Goal: Information Seeking & Learning: Learn about a topic

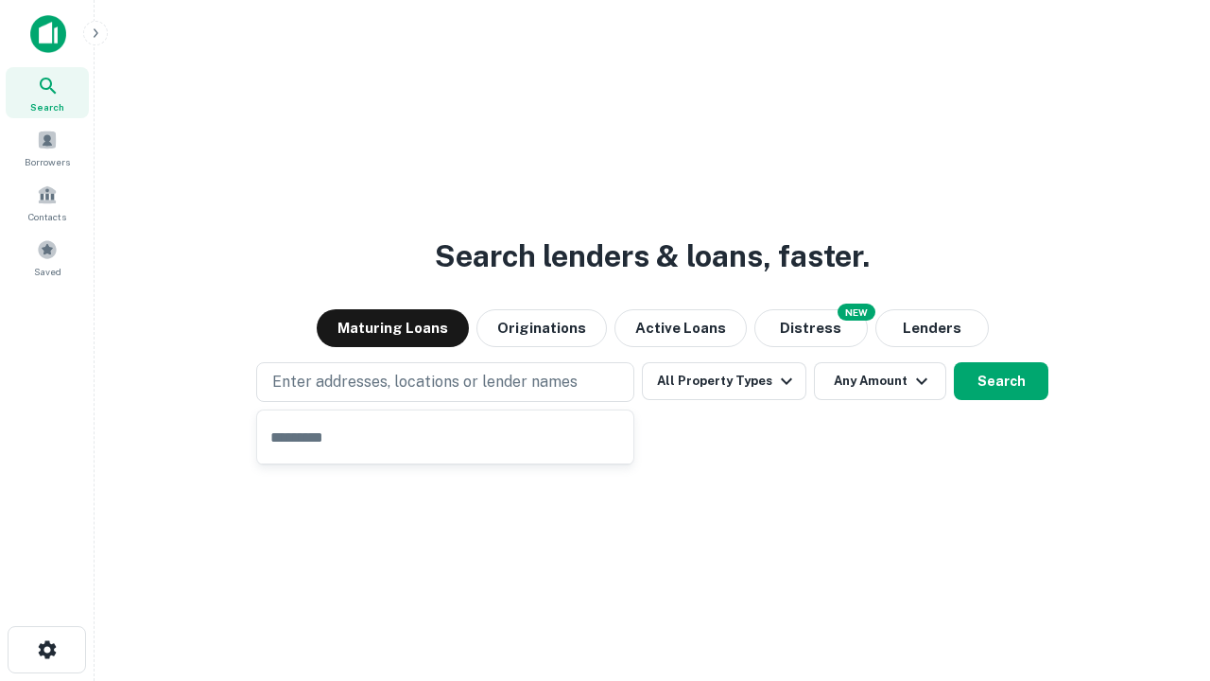
type input "**********"
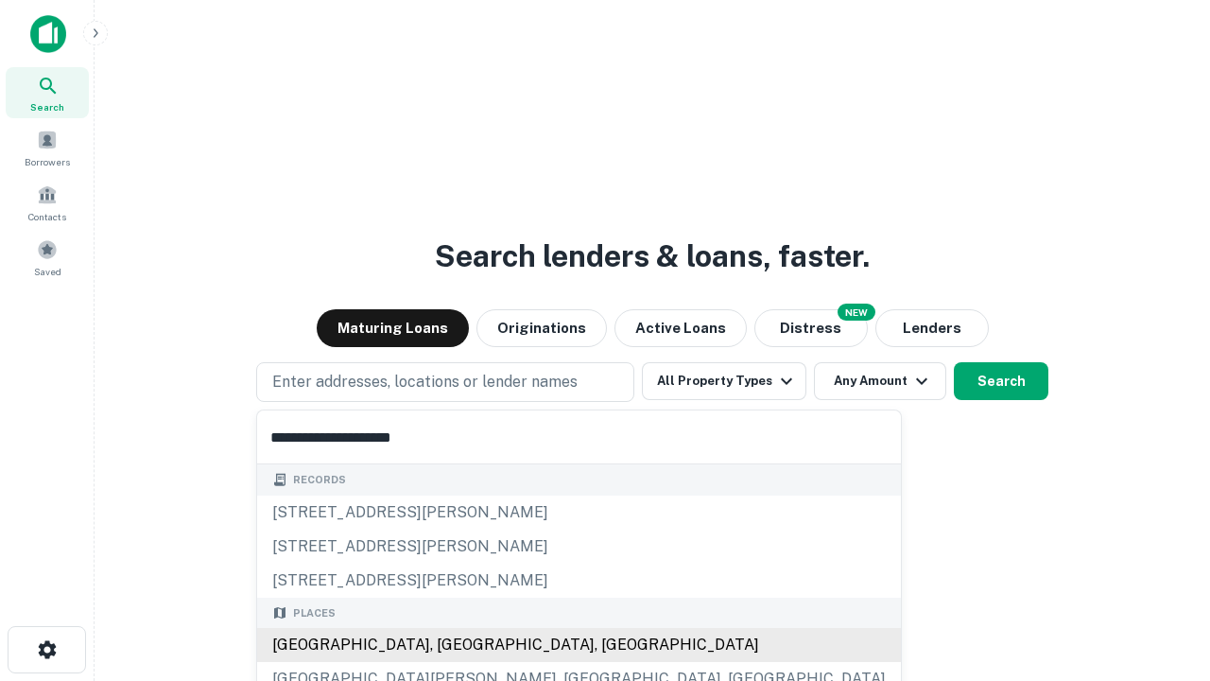
click at [452, 645] on div "[GEOGRAPHIC_DATA], [GEOGRAPHIC_DATA], [GEOGRAPHIC_DATA]" at bounding box center [579, 645] width 644 height 34
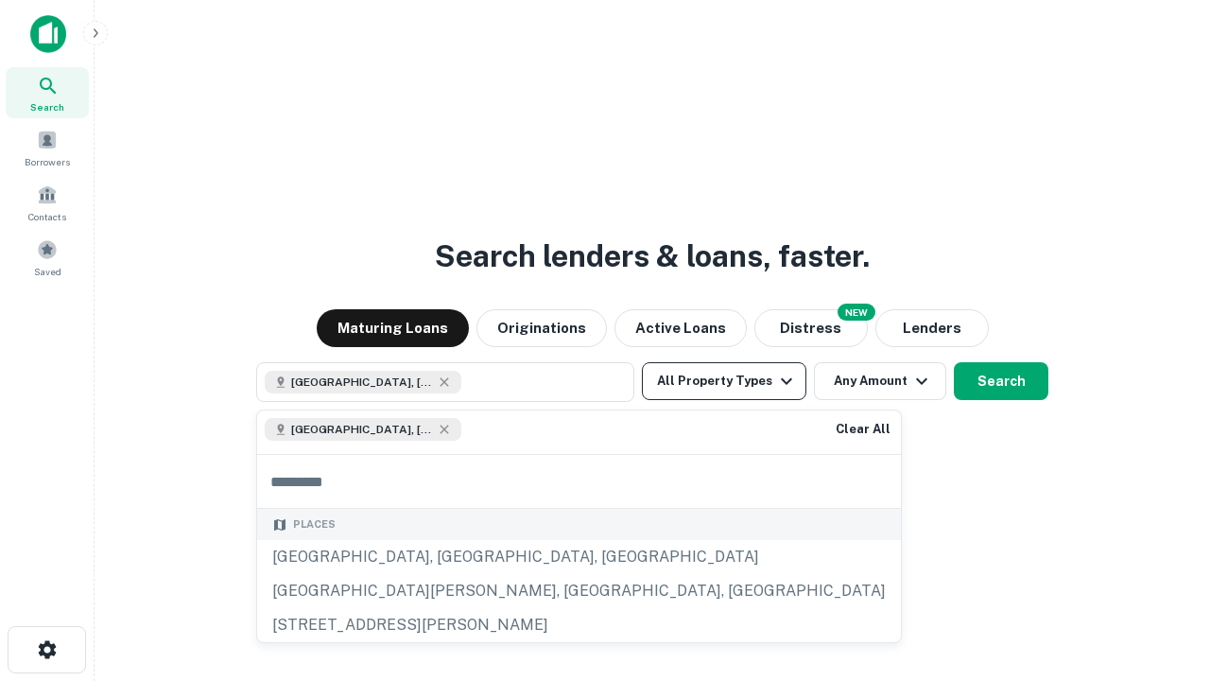
click at [724, 381] on button "All Property Types" at bounding box center [724, 381] width 164 height 38
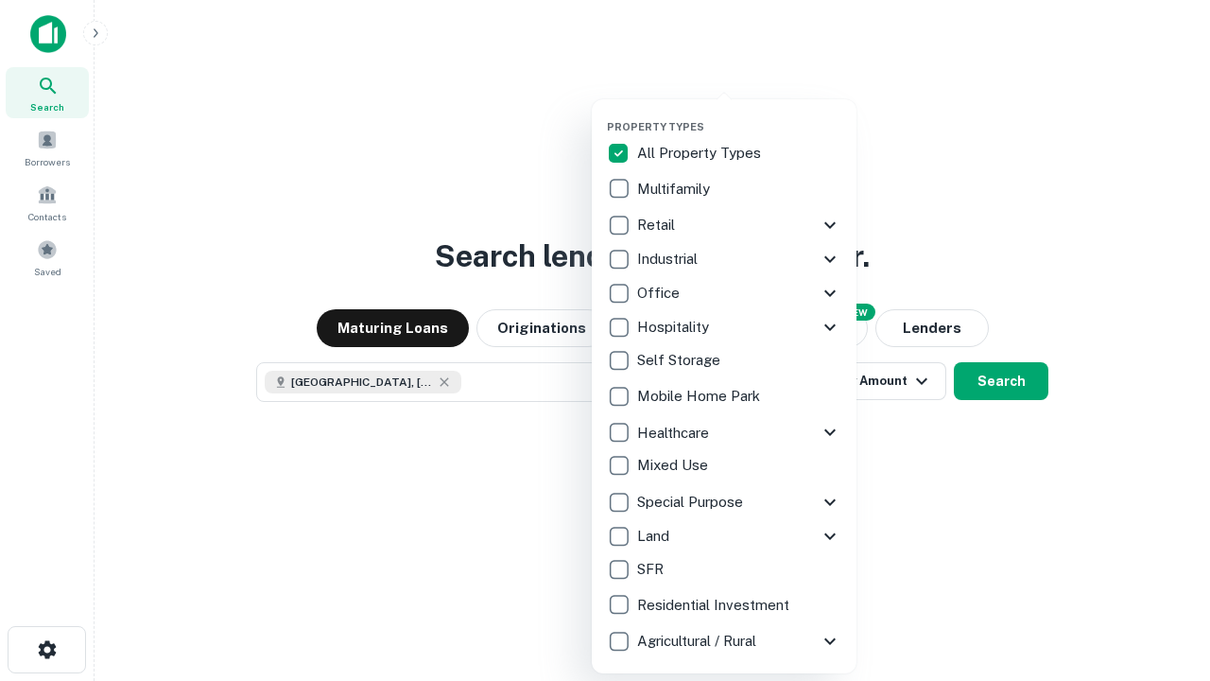
click at [739, 114] on button "button" at bounding box center [739, 114] width 265 height 1
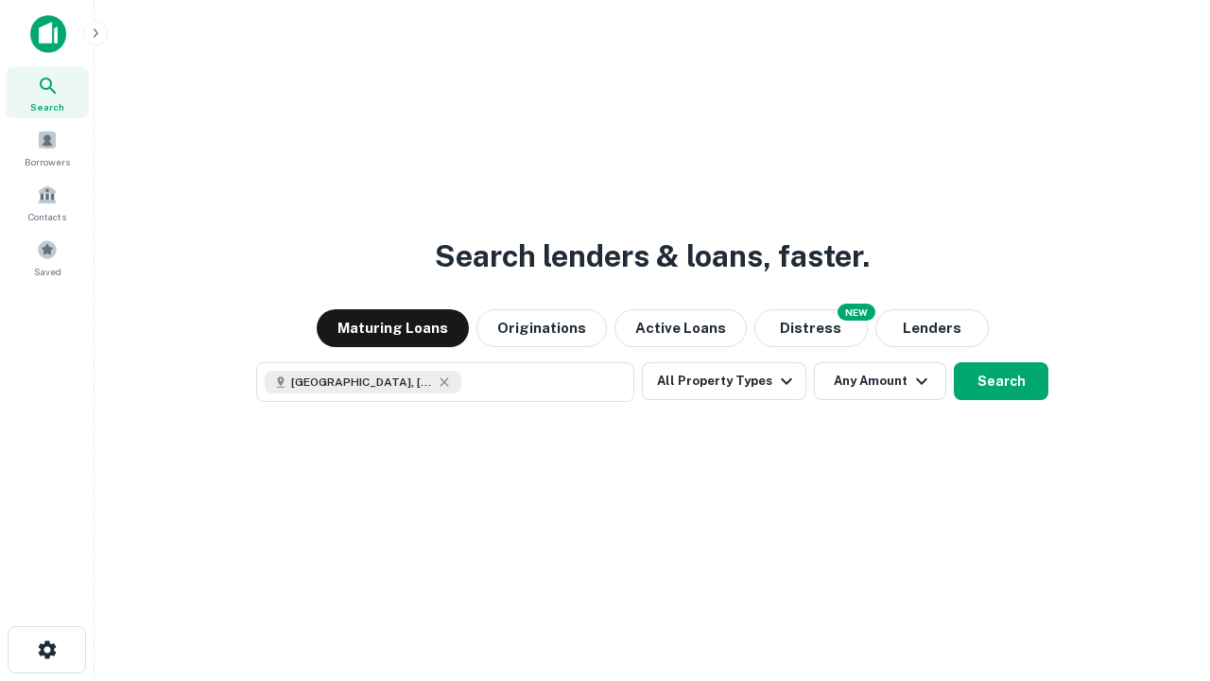
scroll to position [30, 0]
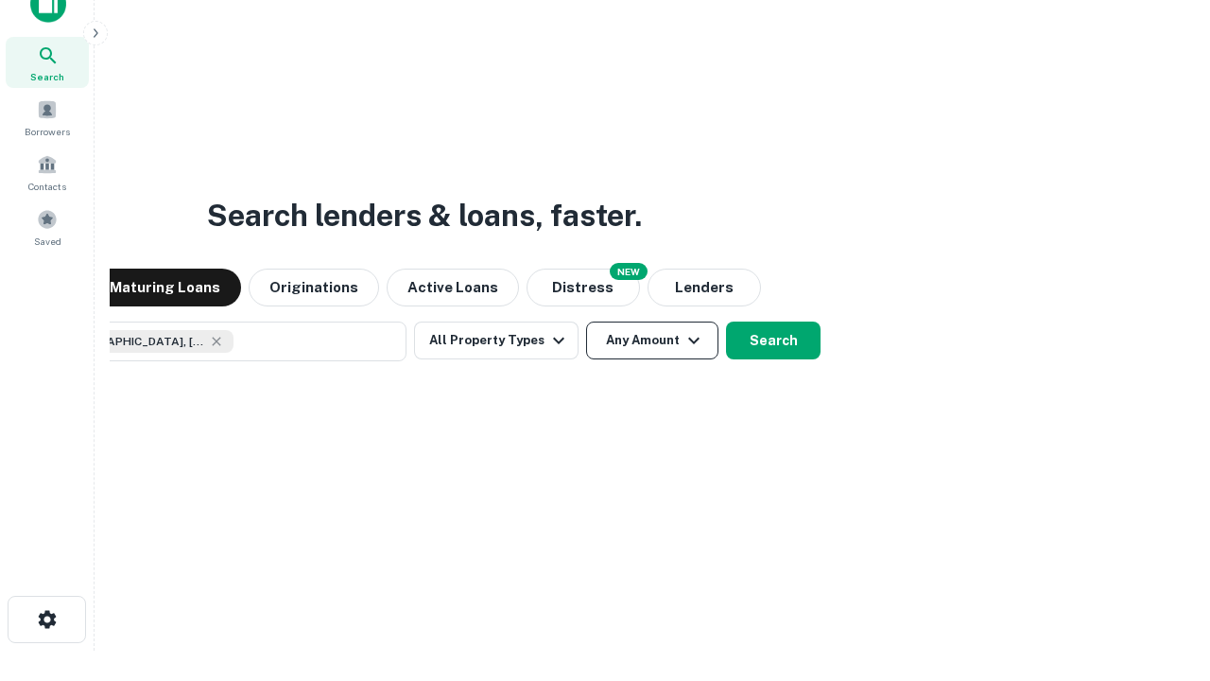
click at [586, 321] on button "Any Amount" at bounding box center [652, 340] width 132 height 38
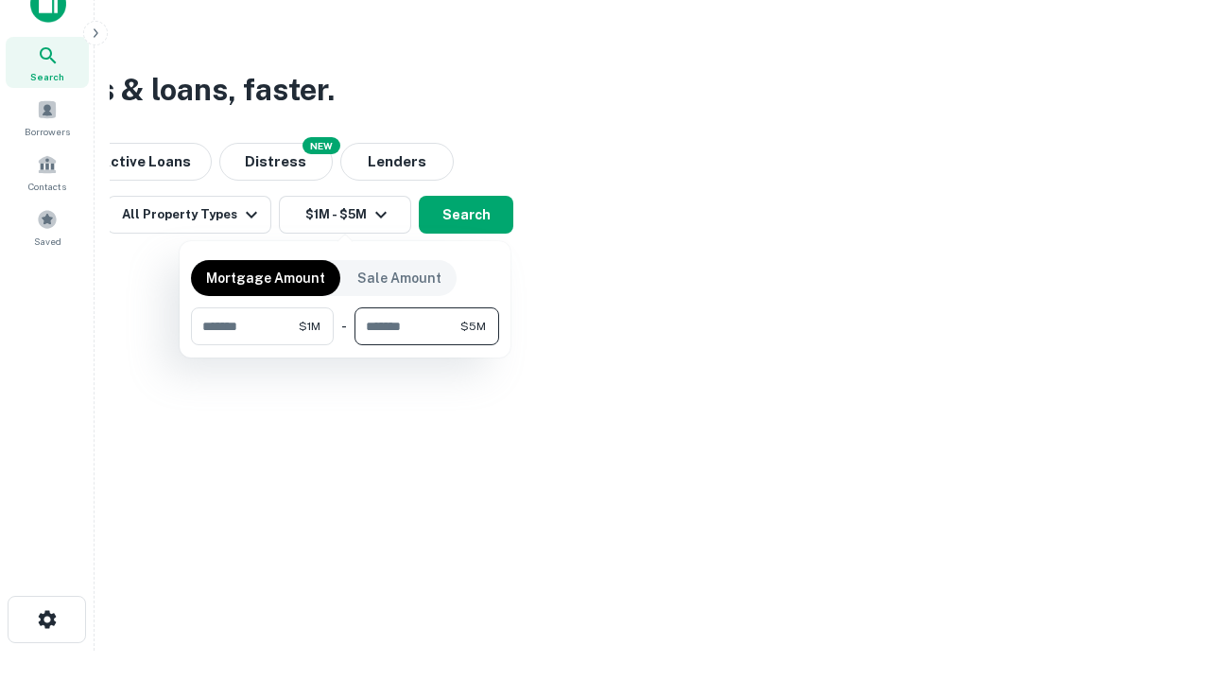
type input "*******"
click at [345, 345] on button "button" at bounding box center [345, 345] width 308 height 1
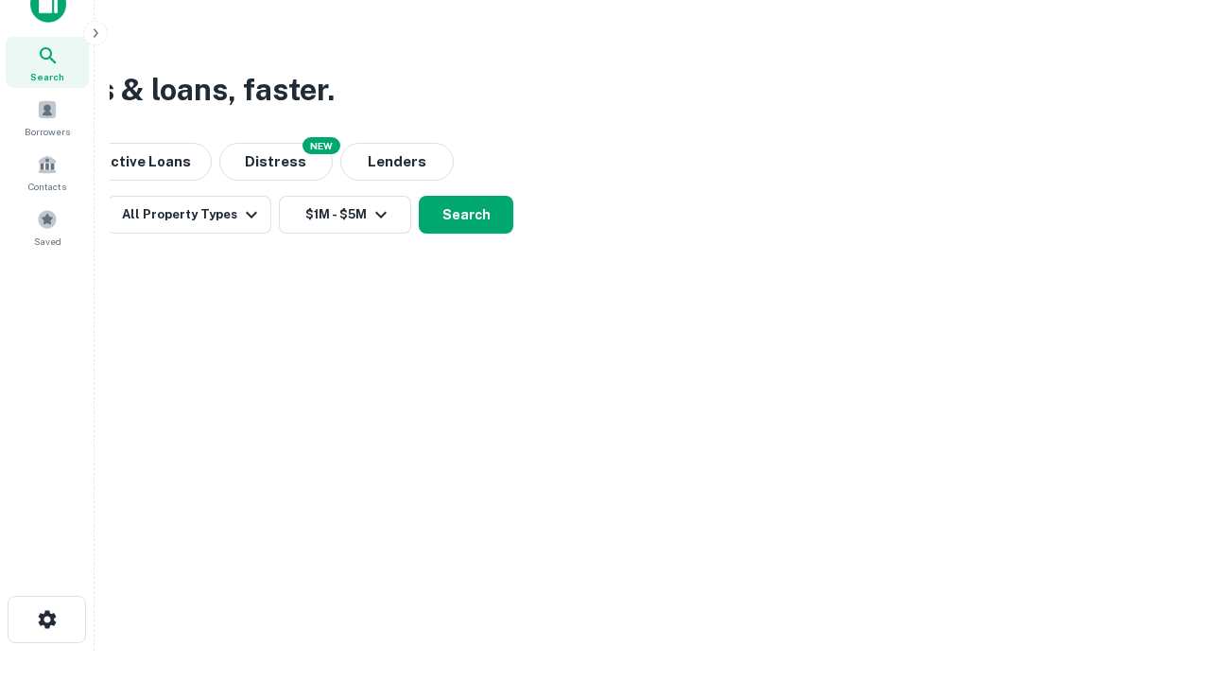
scroll to position [30, 0]
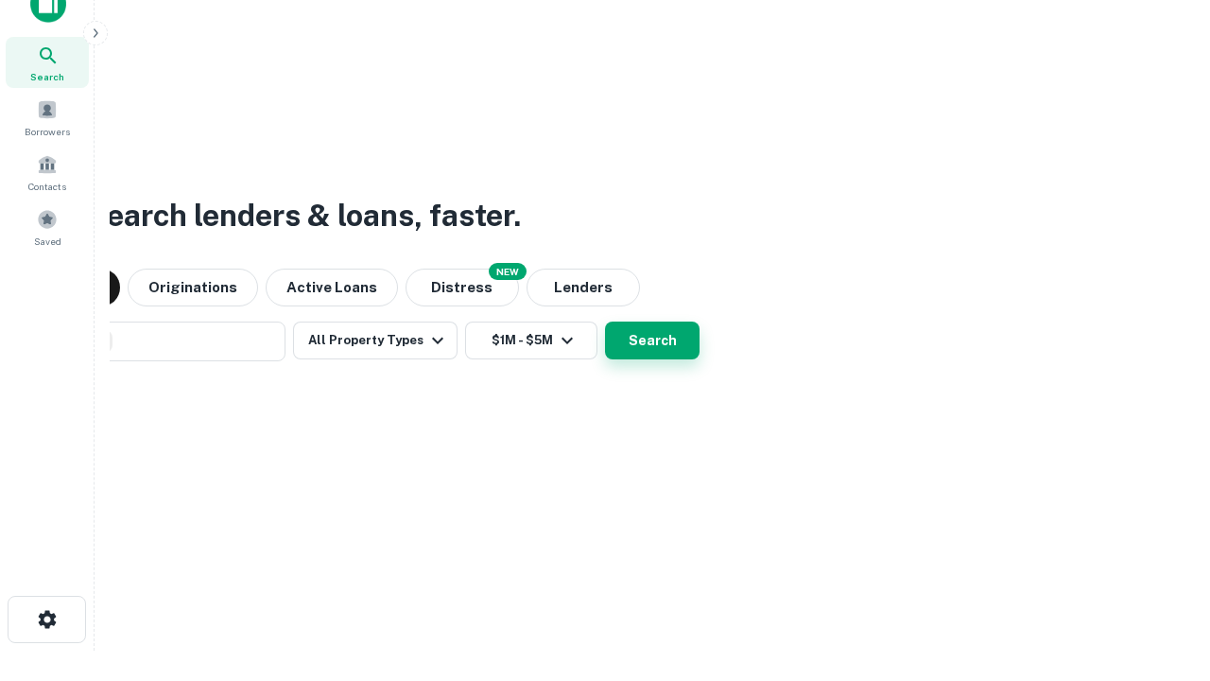
click at [605, 321] on button "Search" at bounding box center [652, 340] width 95 height 38
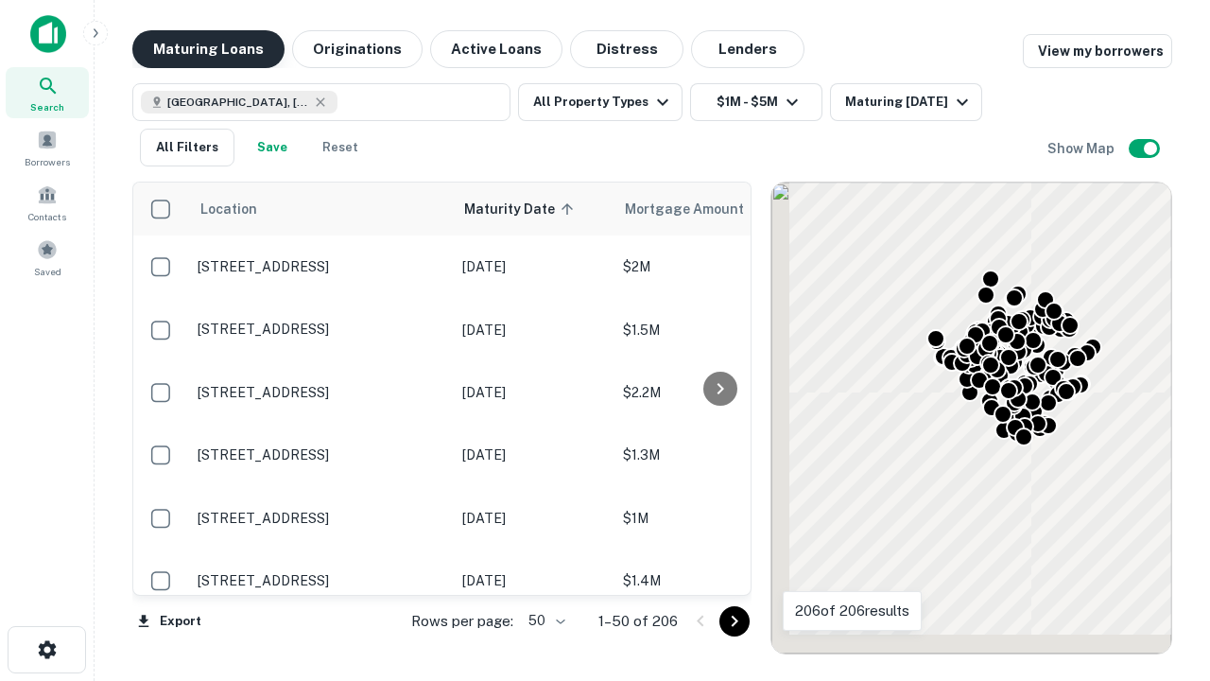
click at [208, 49] on button "Maturing Loans" at bounding box center [208, 49] width 152 height 38
